Goal: Task Accomplishment & Management: Complete application form

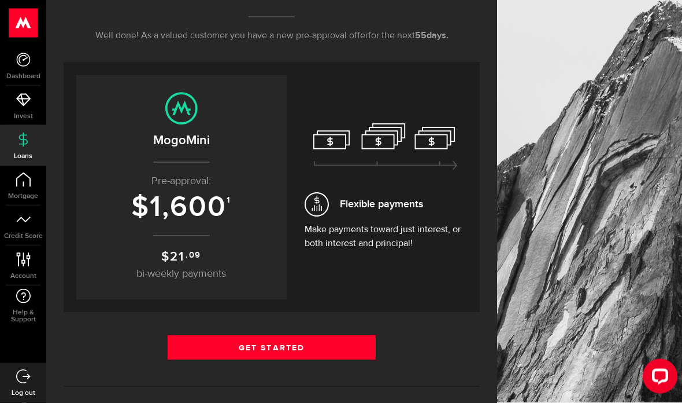
scroll to position [177, 0]
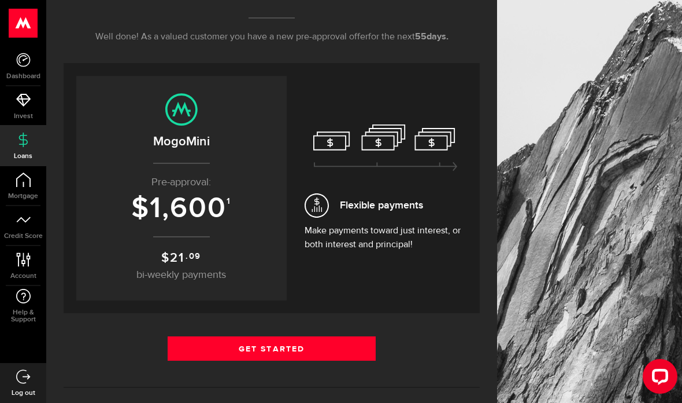
click at [345, 350] on link "Get Started" at bounding box center [272, 348] width 208 height 24
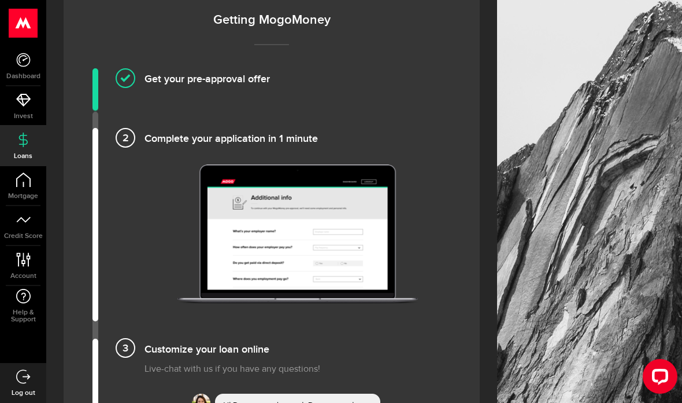
scroll to position [907, 0]
click at [145, 143] on h4 "Complete your application in 1 minute" at bounding box center [298, 137] width 307 height 19
click at [243, 237] on img at bounding box center [298, 234] width 241 height 139
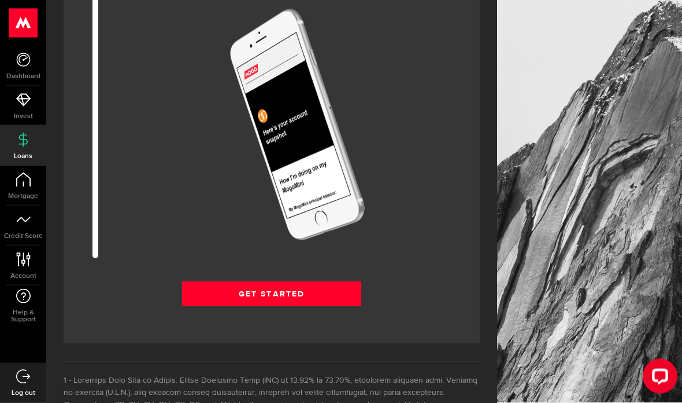
scroll to position [1620, 0]
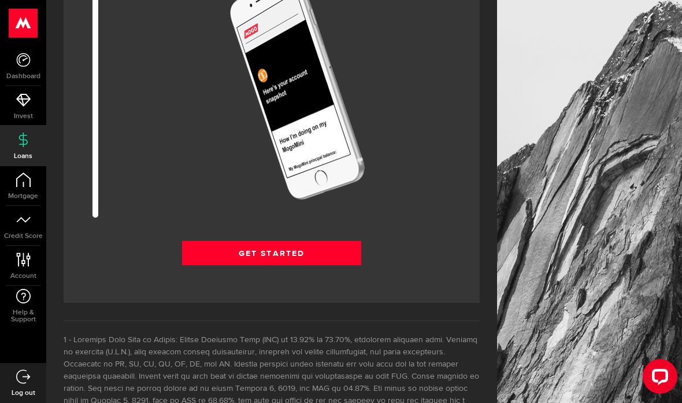
click at [344, 259] on link "Get Started" at bounding box center [271, 253] width 179 height 24
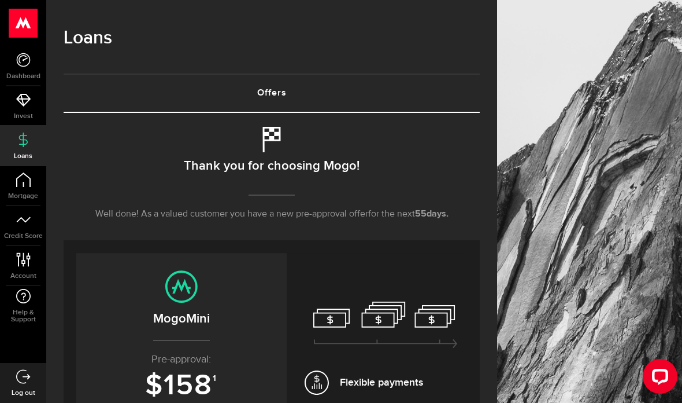
click at [309, 93] on link "Offers (requires attention)" at bounding box center [272, 93] width 416 height 37
click at [212, 310] on h2 "MogoMini" at bounding box center [181, 318] width 187 height 19
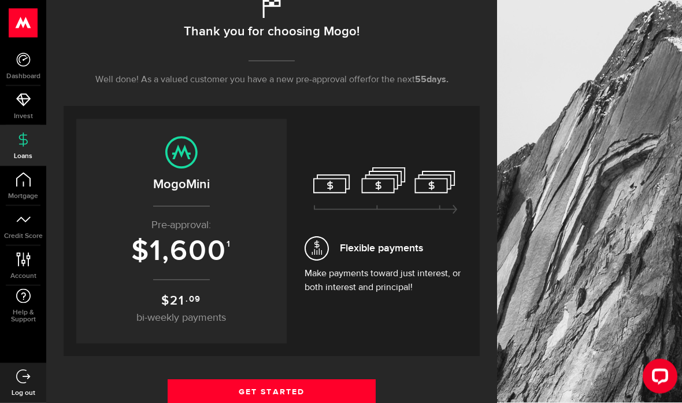
scroll to position [134, 0]
click at [330, 400] on link "Get Started" at bounding box center [272, 391] width 208 height 24
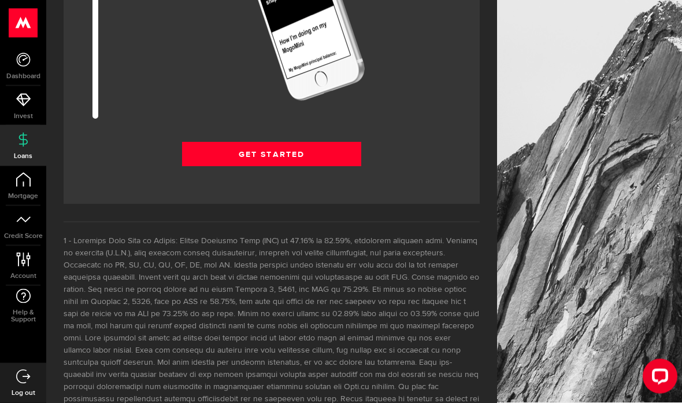
scroll to position [1719, 0]
click at [337, 153] on link "Get Started" at bounding box center [271, 154] width 179 height 24
